Goal: Task Accomplishment & Management: Use online tool/utility

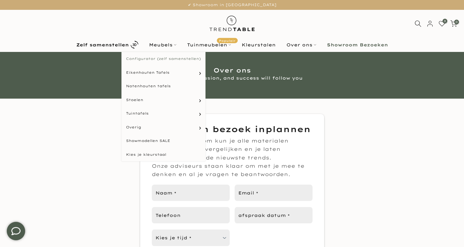
click at [162, 58] on link "Configurator (zelf samenstellen)" at bounding box center [163, 59] width 84 height 14
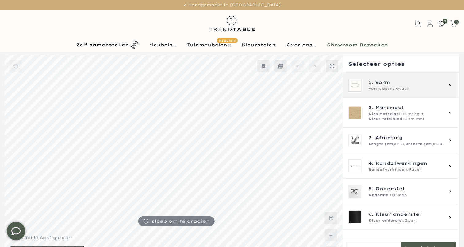
click at [405, 90] on span "Deens Ovaal" at bounding box center [395, 88] width 26 height 5
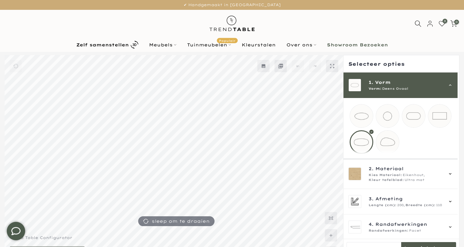
click at [405, 90] on span "Deens Ovaal" at bounding box center [395, 88] width 26 height 5
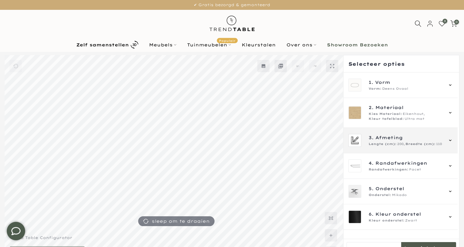
click at [409, 140] on span "3. Afmeting" at bounding box center [406, 137] width 74 height 7
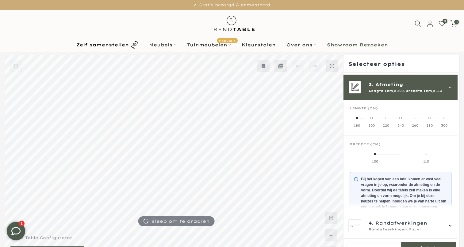
scroll to position [55, 0]
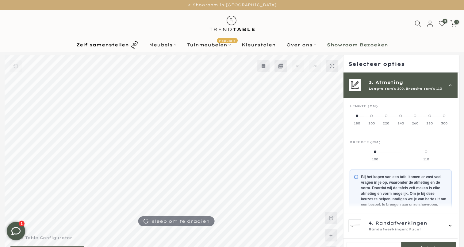
click at [401, 117] on label "240" at bounding box center [400, 119] width 14 height 12
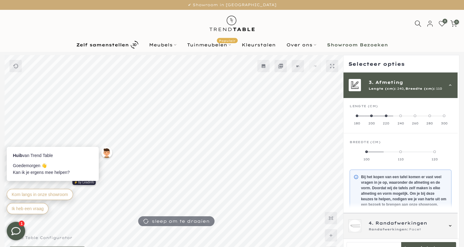
click at [398, 221] on span "Randafwerkingen" at bounding box center [401, 222] width 52 height 7
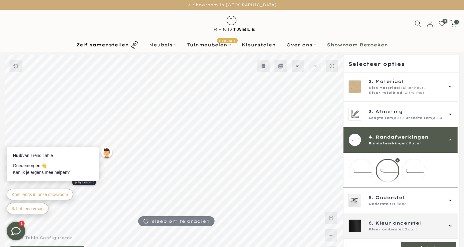
scroll to position [30, 0]
